Goal: Find specific page/section: Find specific page/section

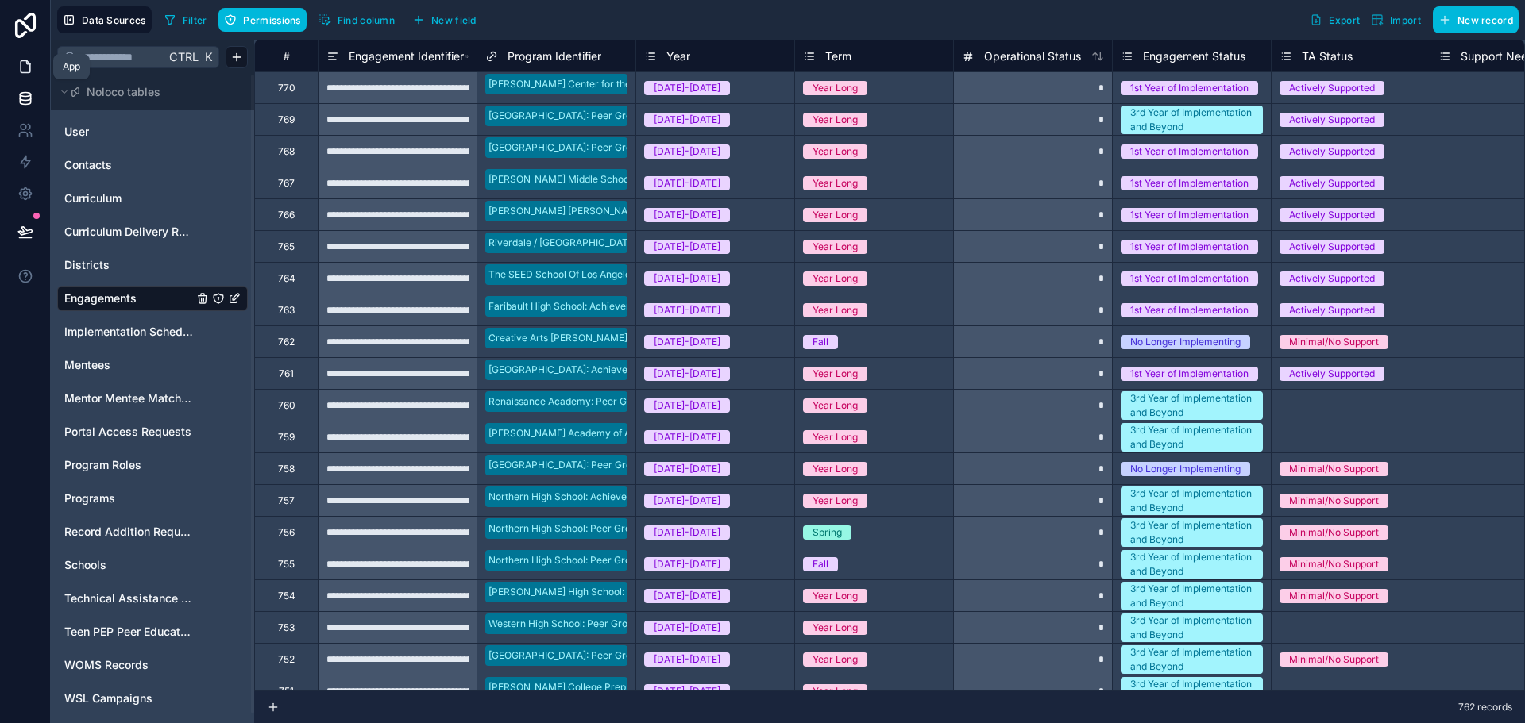
click at [19, 71] on icon at bounding box center [25, 67] width 16 height 16
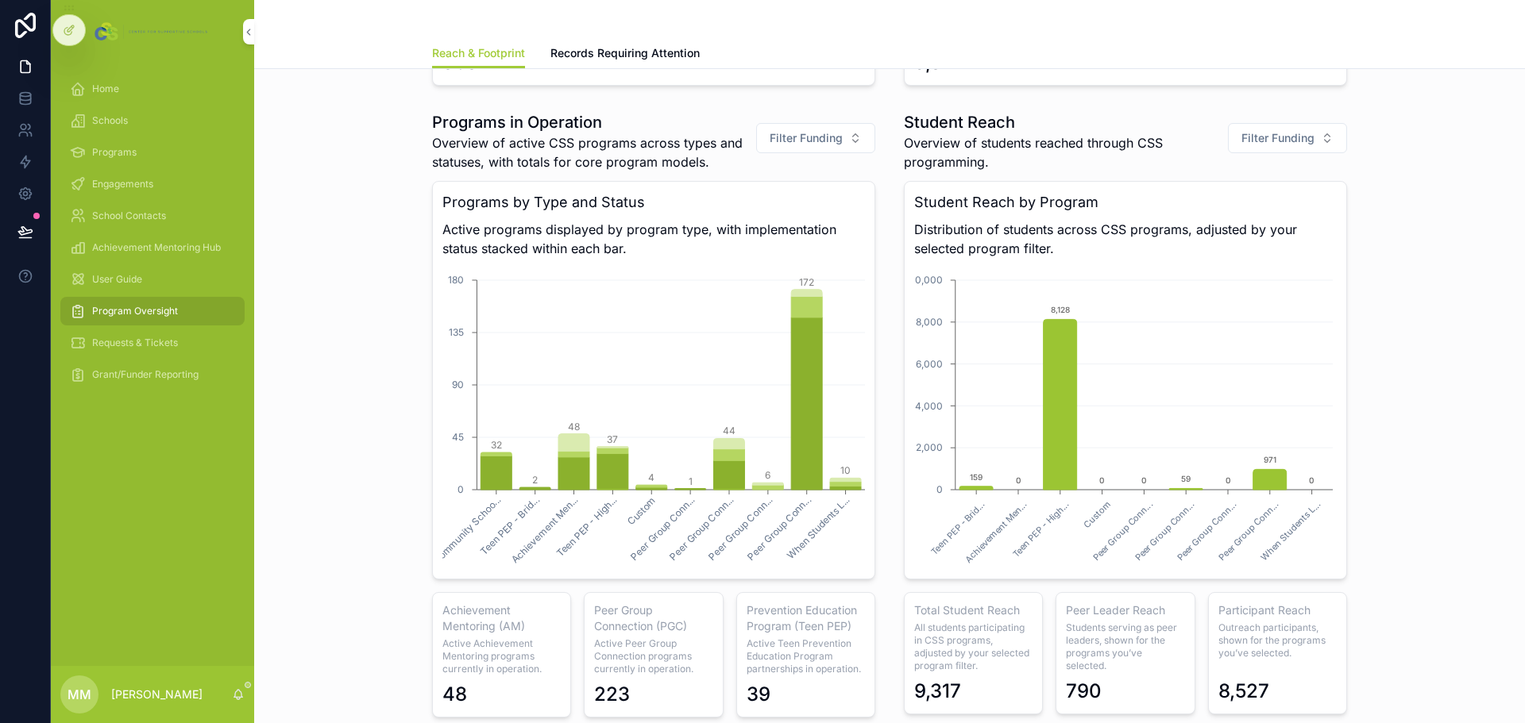
scroll to position [1032, 0]
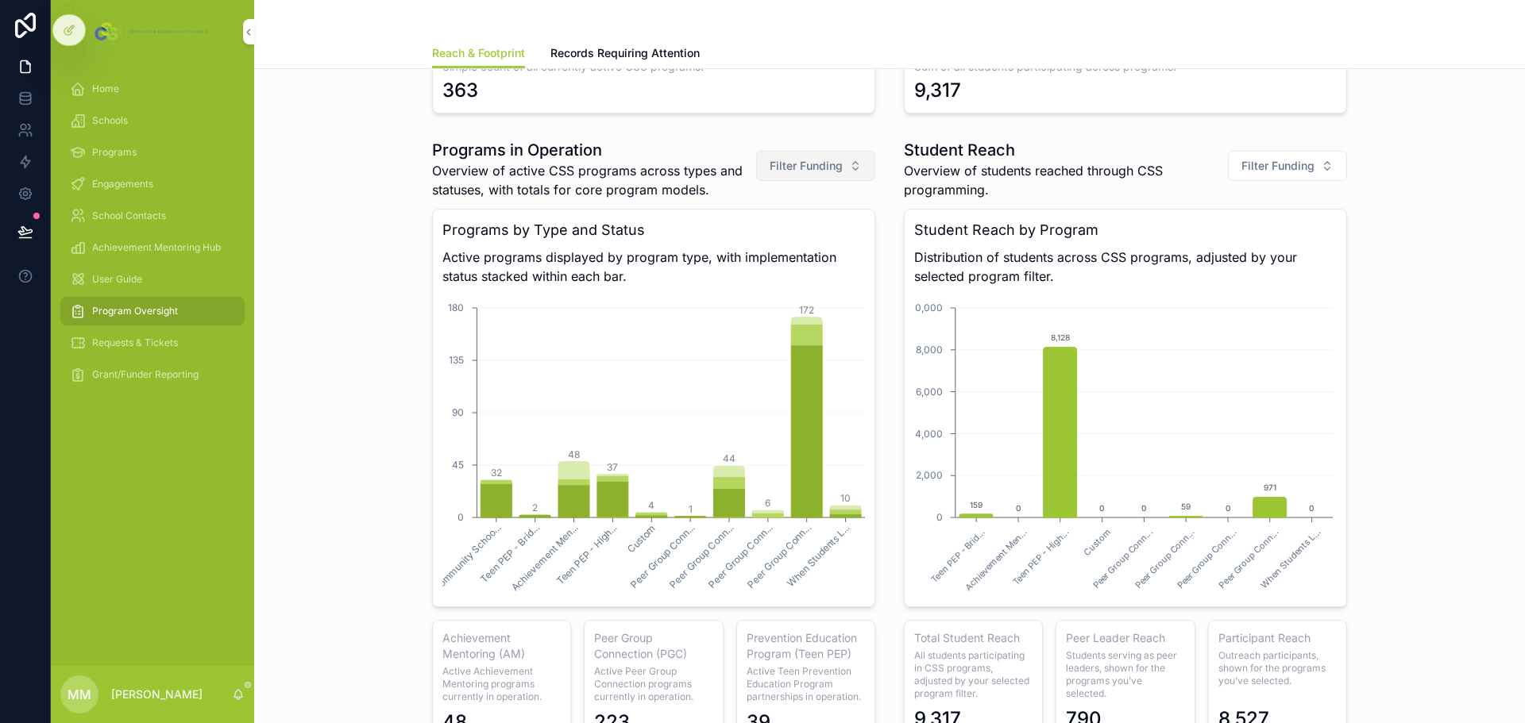
click at [851, 161] on button "Filter Funding" at bounding box center [815, 166] width 119 height 30
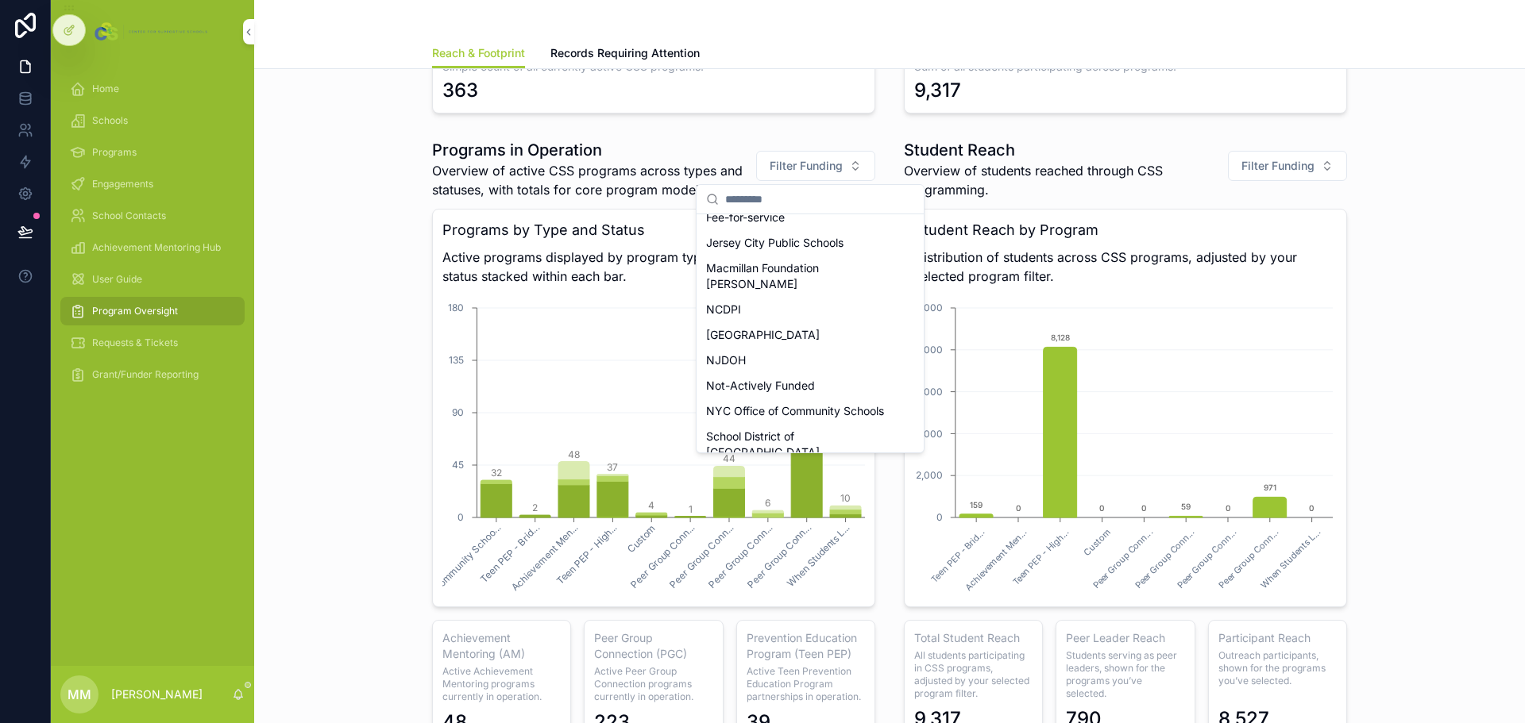
scroll to position [57, 0]
click at [768, 380] on div "Not-Actively Funded" at bounding box center [810, 392] width 221 height 25
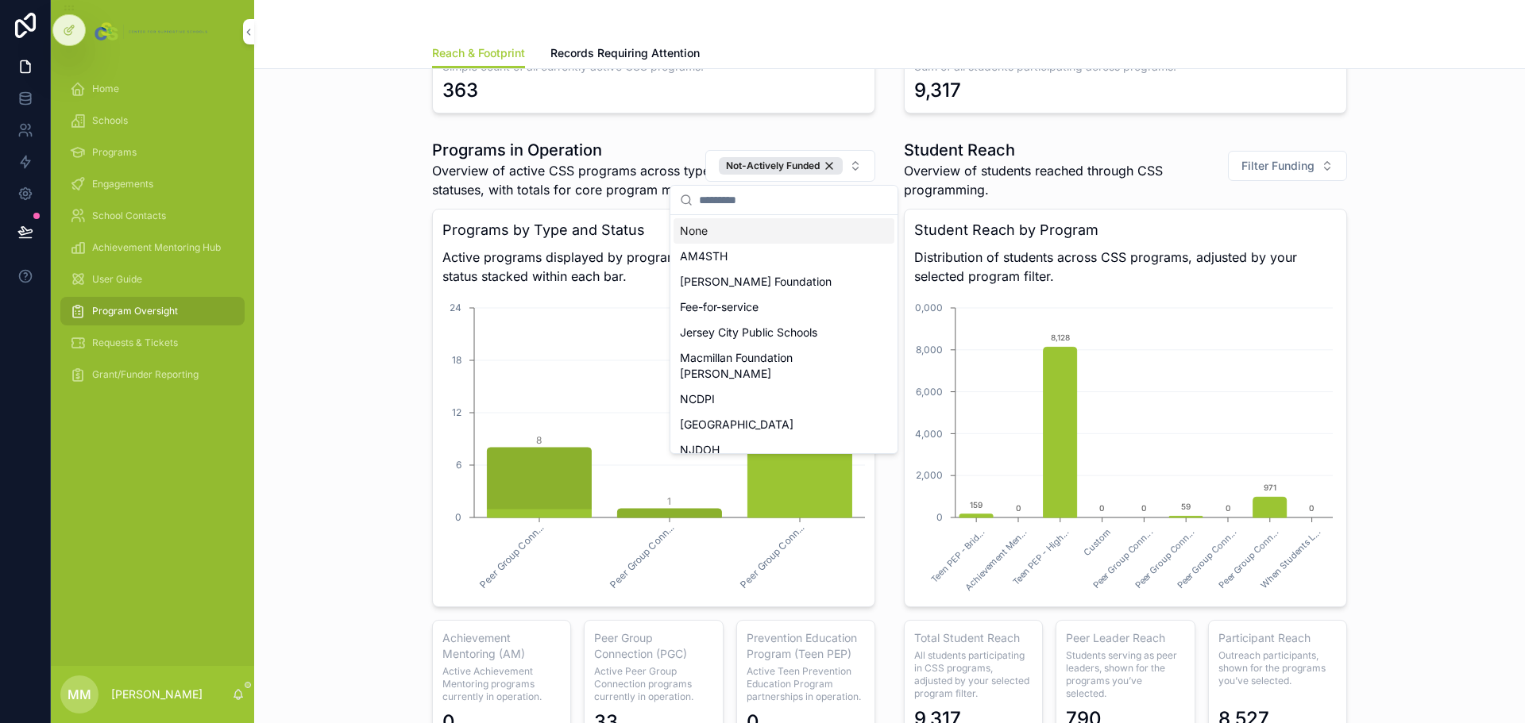
click at [774, 234] on div "None" at bounding box center [783, 230] width 221 height 25
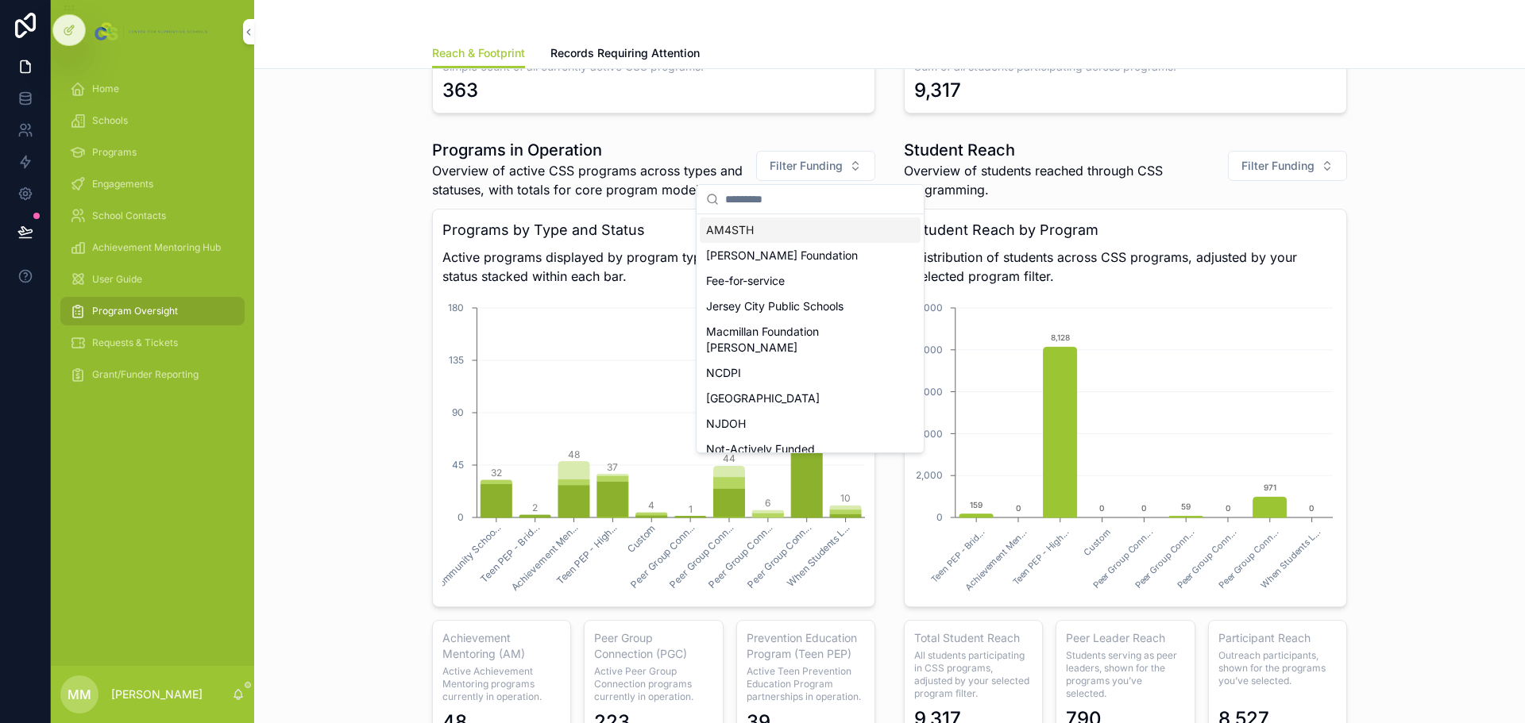
click at [668, 192] on span "Overview of active CSS programs across types and statuses, with totals for core…" at bounding box center [594, 180] width 324 height 38
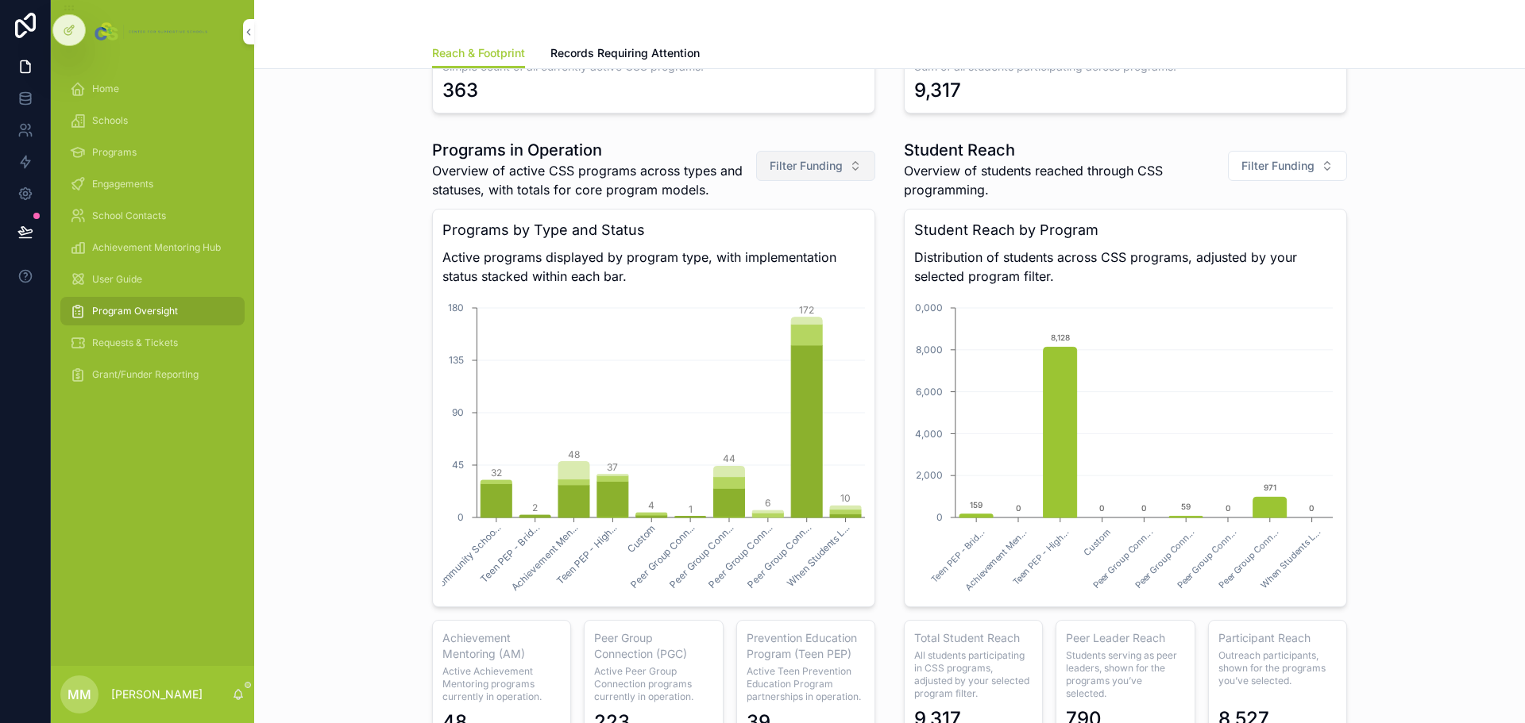
click at [807, 166] on span "Filter Funding" at bounding box center [806, 166] width 73 height 16
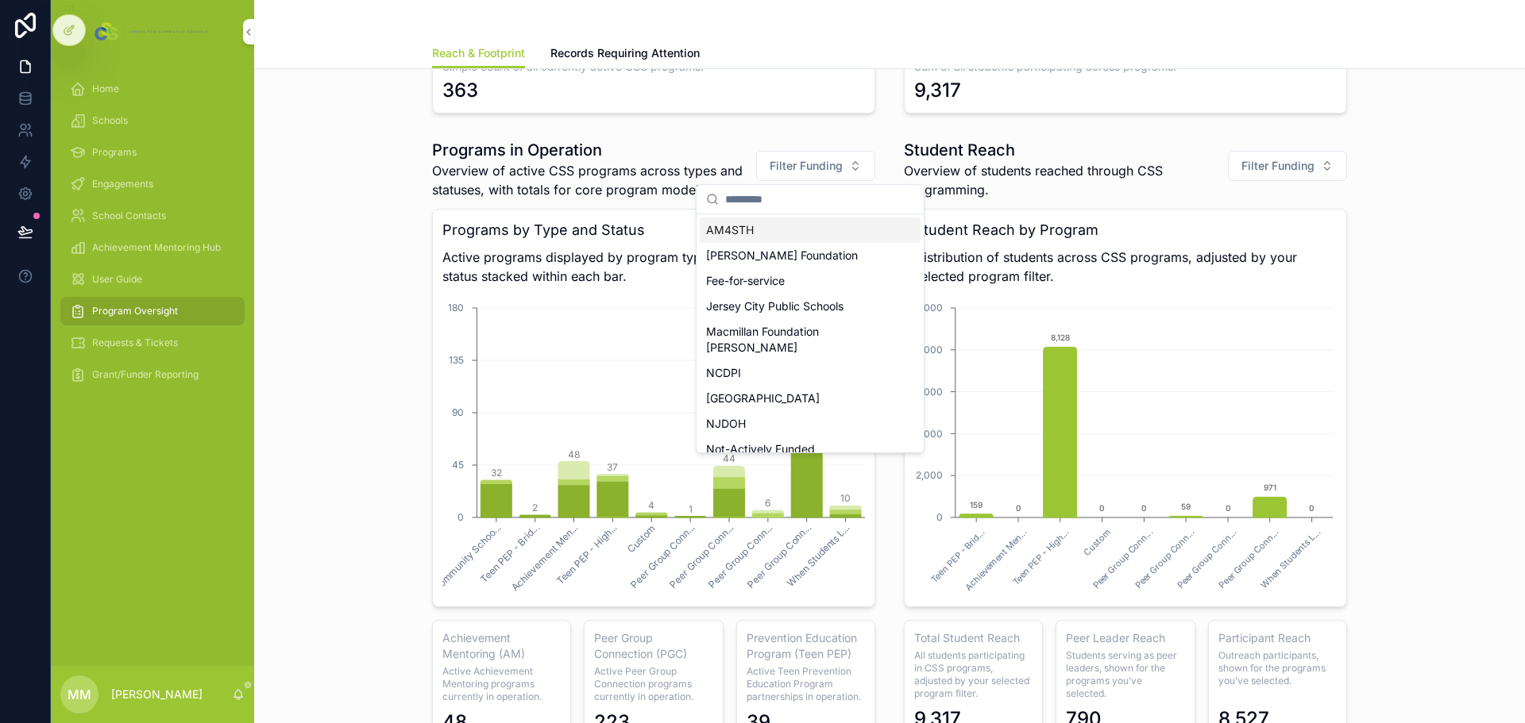
scroll to position [874, 0]
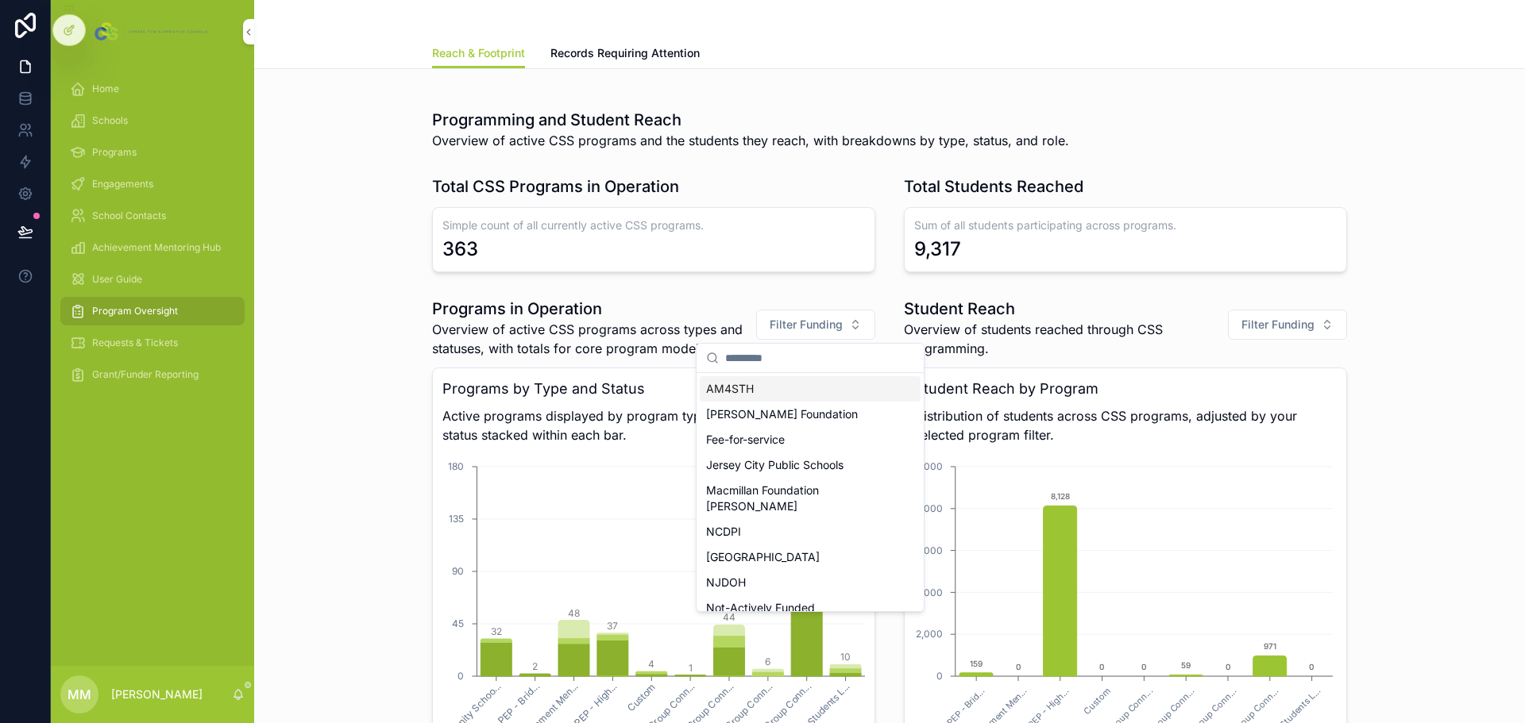
click at [734, 295] on div "Programs in Operation Overview of active CSS programs across types and statuses…" at bounding box center [654, 600] width 462 height 619
